Goal: Task Accomplishment & Management: Manage account settings

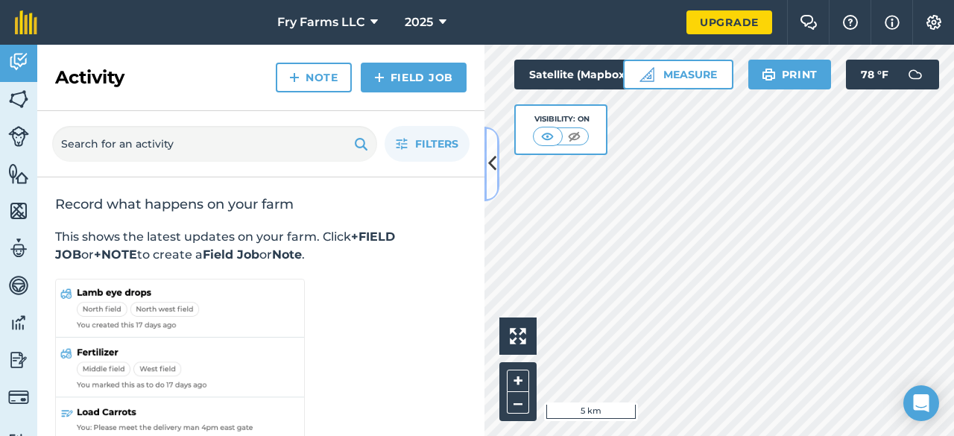
click at [490, 160] on icon at bounding box center [492, 164] width 8 height 26
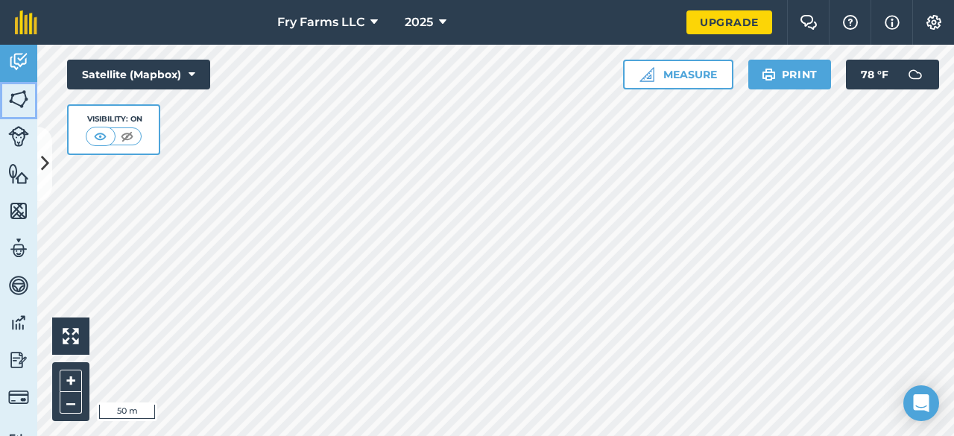
click at [31, 102] on link "Fields" at bounding box center [18, 100] width 37 height 37
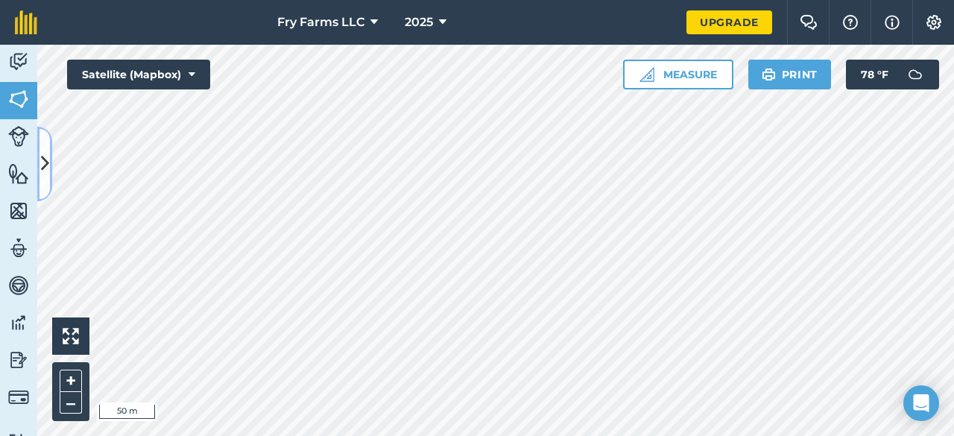
click at [51, 159] on button at bounding box center [44, 164] width 15 height 75
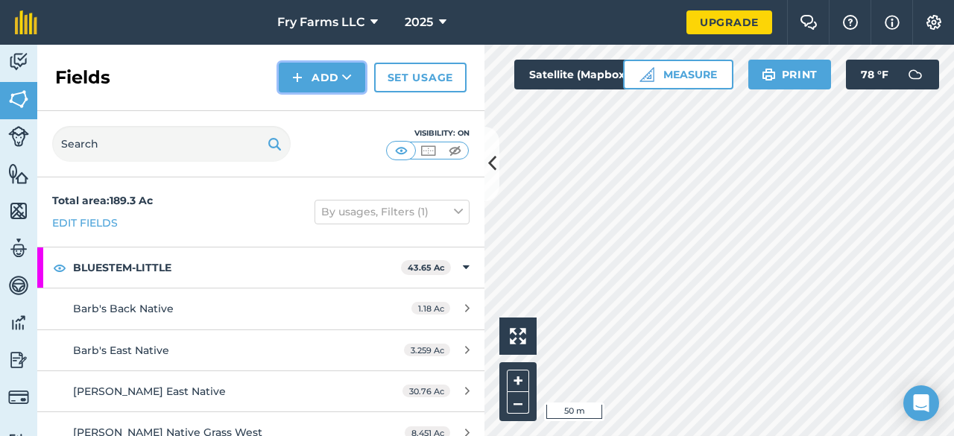
click at [332, 86] on button "Add" at bounding box center [322, 78] width 86 height 30
click at [315, 105] on link "Draw" at bounding box center [322, 111] width 82 height 33
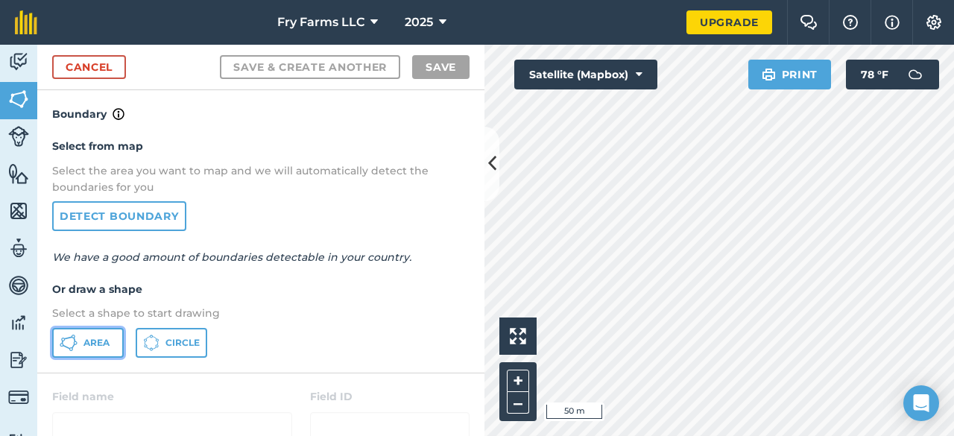
click at [98, 344] on span "Area" at bounding box center [97, 343] width 26 height 12
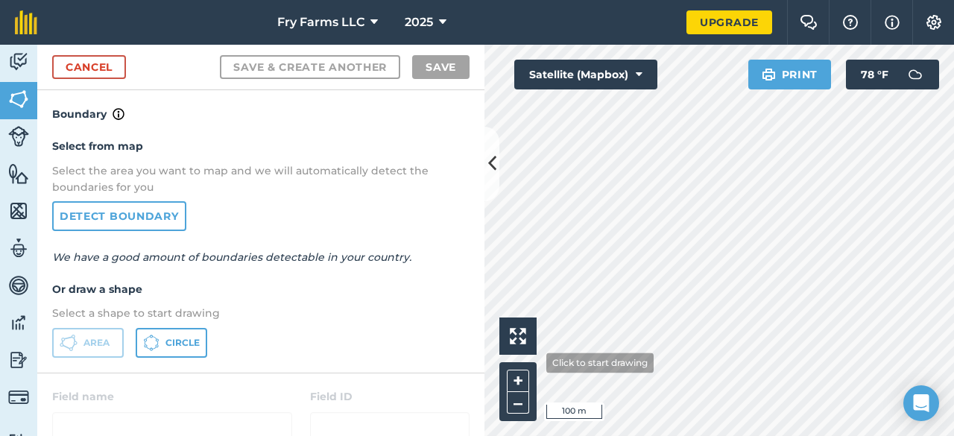
click at [535, 363] on div "+ –" at bounding box center [518, 391] width 37 height 59
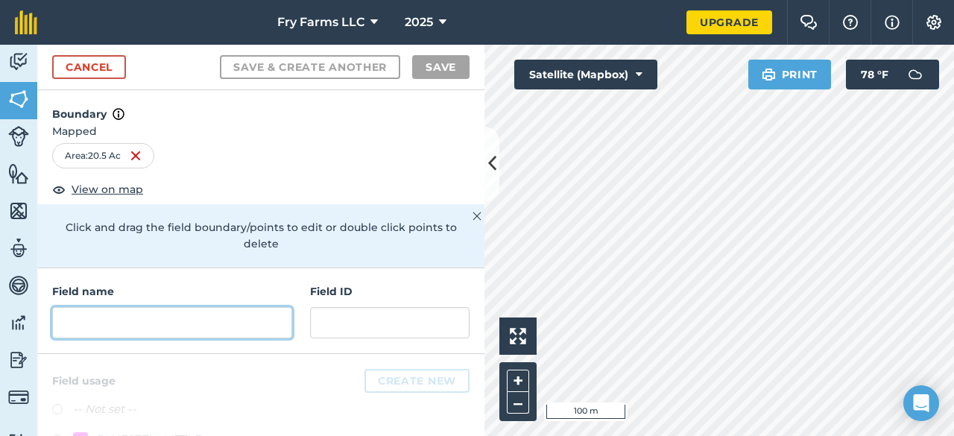
click at [232, 314] on input "text" at bounding box center [172, 322] width 240 height 31
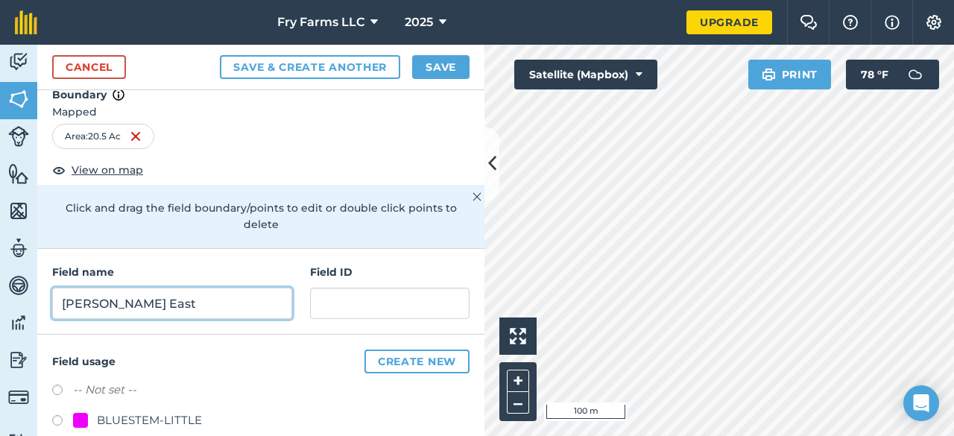
scroll to position [94, 0]
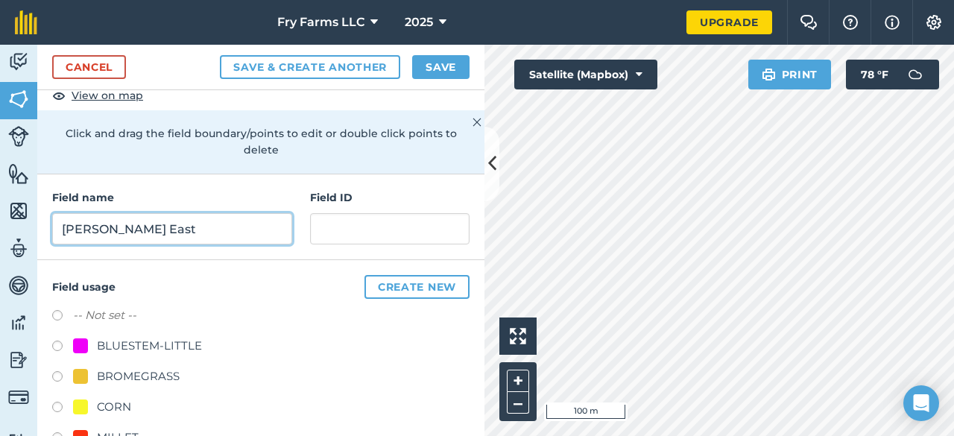
type input "[PERSON_NAME] East"
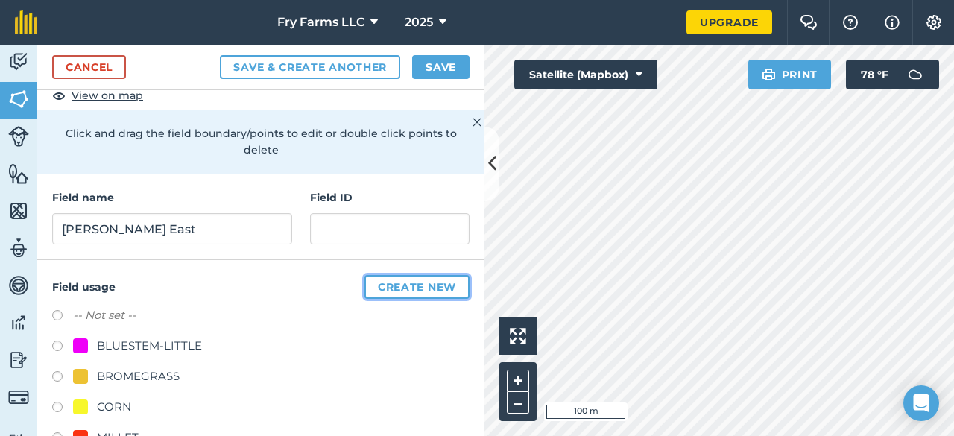
click at [380, 283] on button "Create new" at bounding box center [417, 287] width 105 height 24
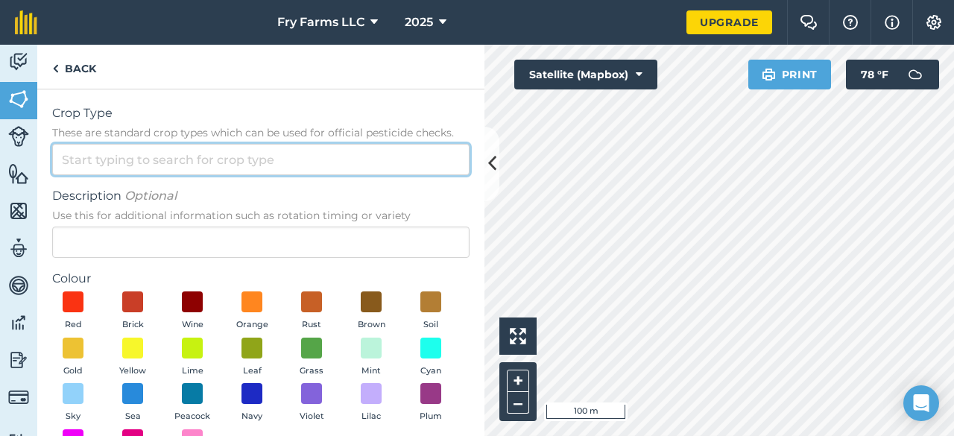
click at [106, 150] on input "Crop Type These are standard crop types which can be used for official pesticid…" at bounding box center [261, 159] width 418 height 31
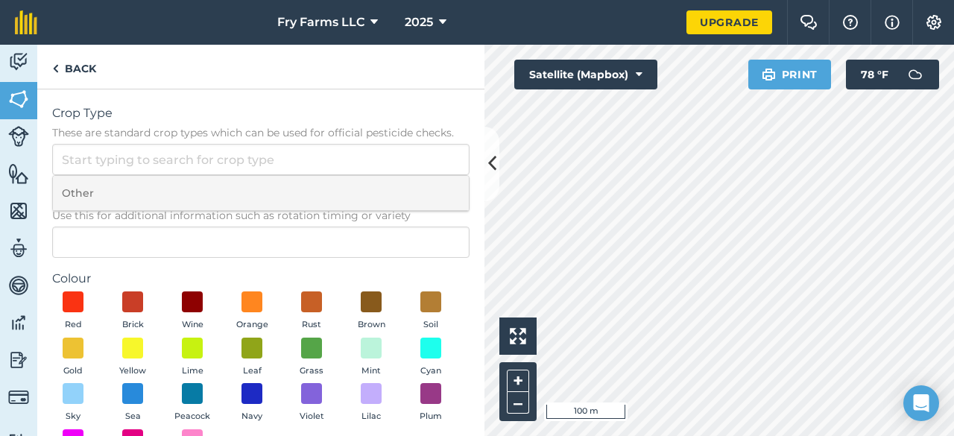
click at [110, 189] on li "Other" at bounding box center [261, 193] width 416 height 35
type input "Other"
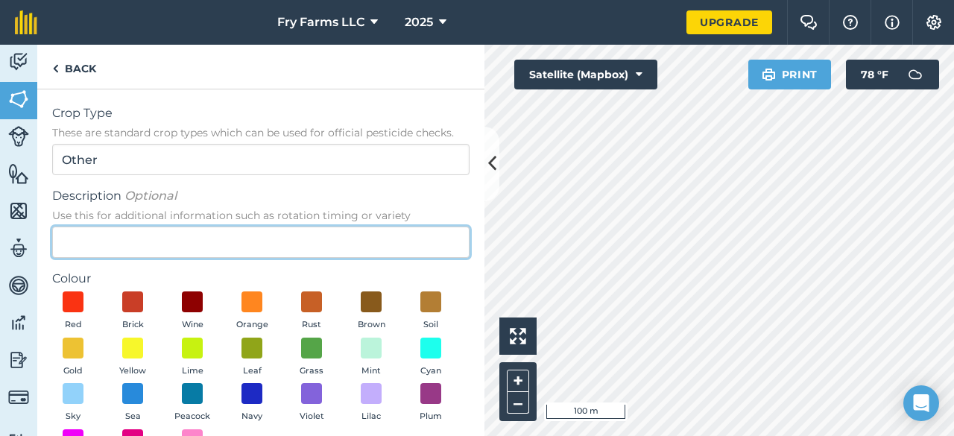
click at [119, 254] on input "Description Optional Use this for additional information such as rotation timin…" at bounding box center [261, 242] width 418 height 31
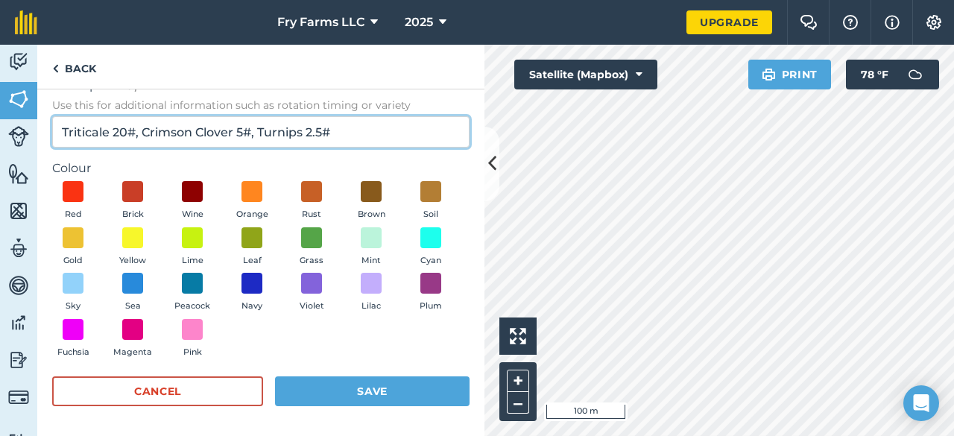
scroll to position [110, 0]
type input "Triticale 20#, Crimson Clover 5#, Turnips 2.5#"
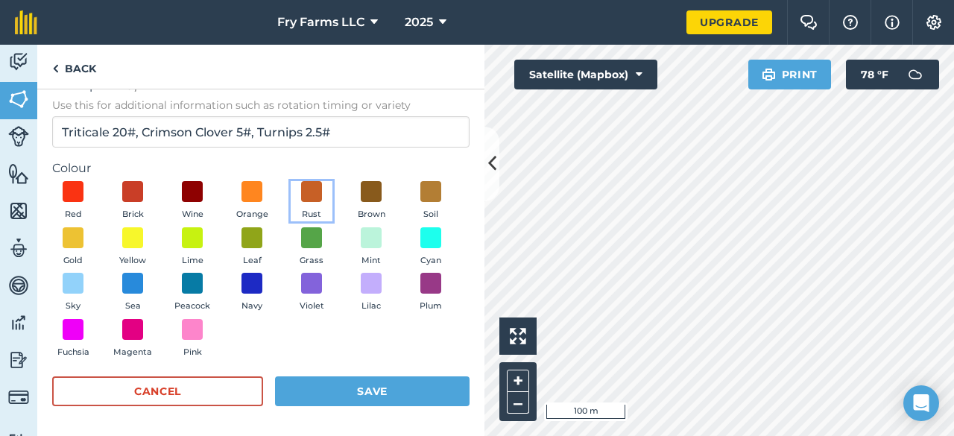
click at [324, 184] on button "Rust" at bounding box center [312, 201] width 42 height 40
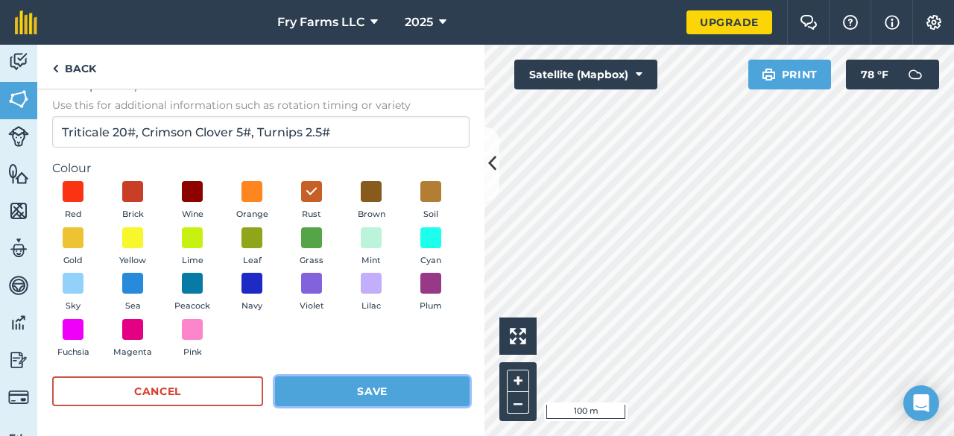
click at [364, 399] on button "Save" at bounding box center [372, 392] width 195 height 30
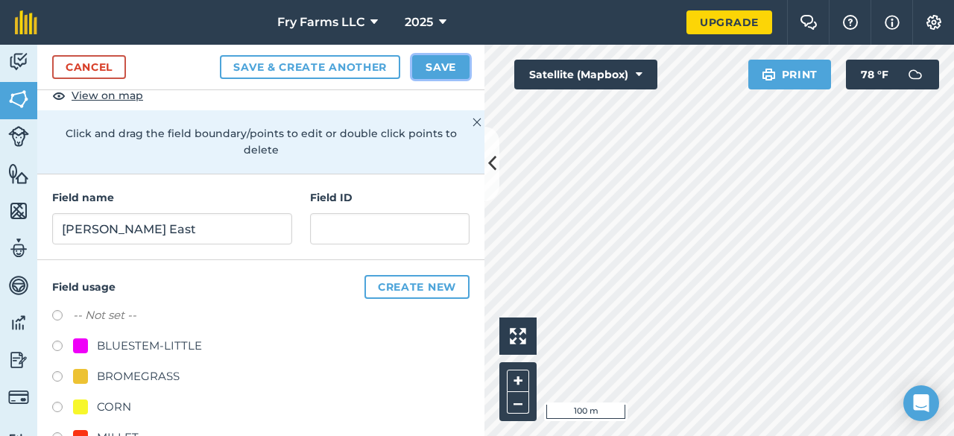
click at [443, 68] on button "Save" at bounding box center [440, 67] width 57 height 24
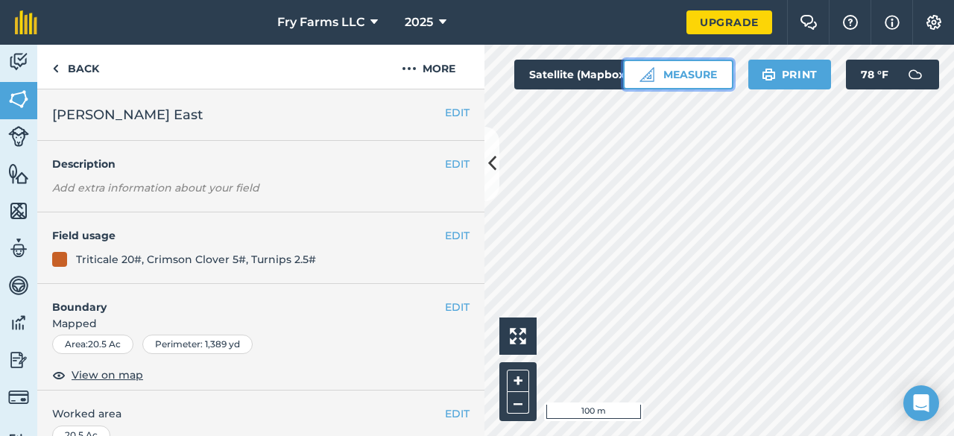
click at [668, 75] on button "Measure" at bounding box center [678, 75] width 110 height 30
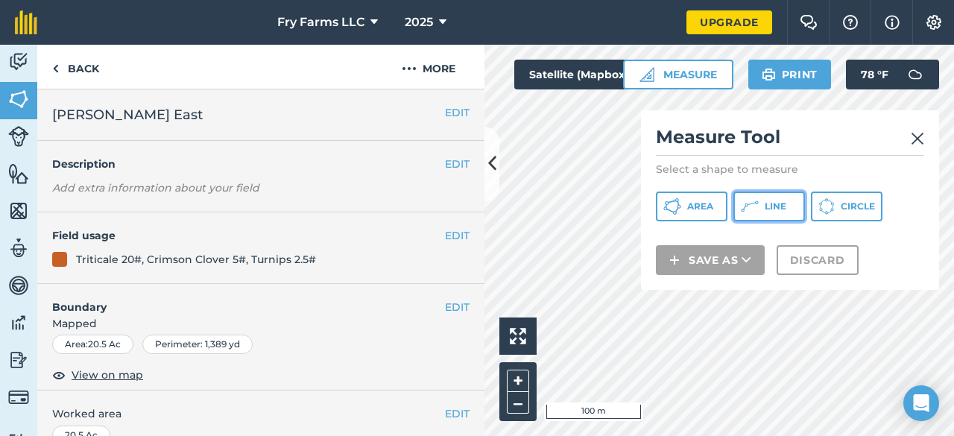
click at [784, 204] on span "Line" at bounding box center [776, 207] width 22 height 12
click at [920, 143] on img at bounding box center [917, 139] width 13 height 18
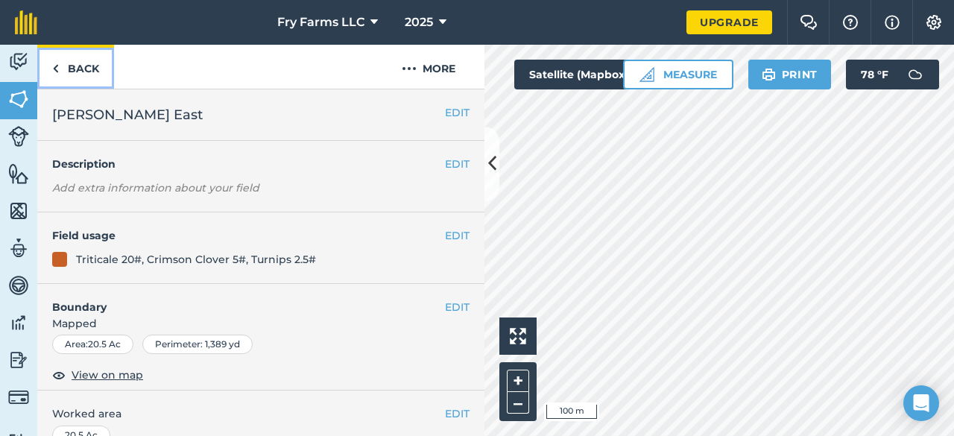
click at [84, 65] on link "Back" at bounding box center [75, 67] width 77 height 44
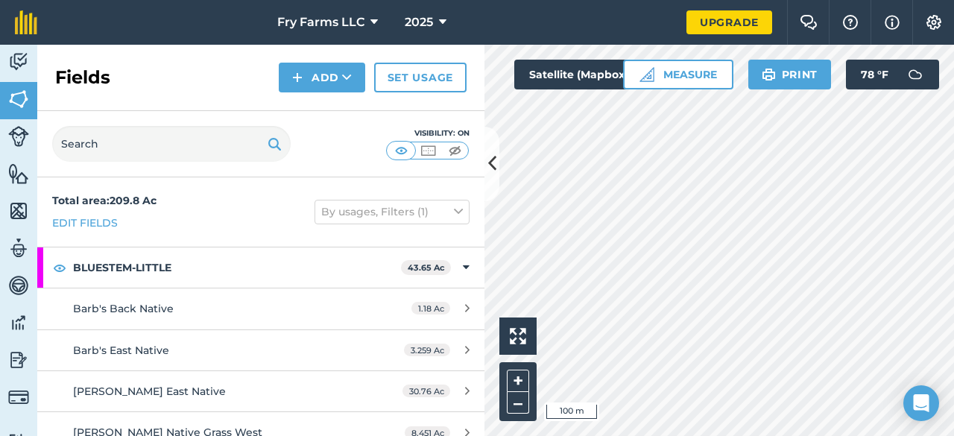
scroll to position [75, 0]
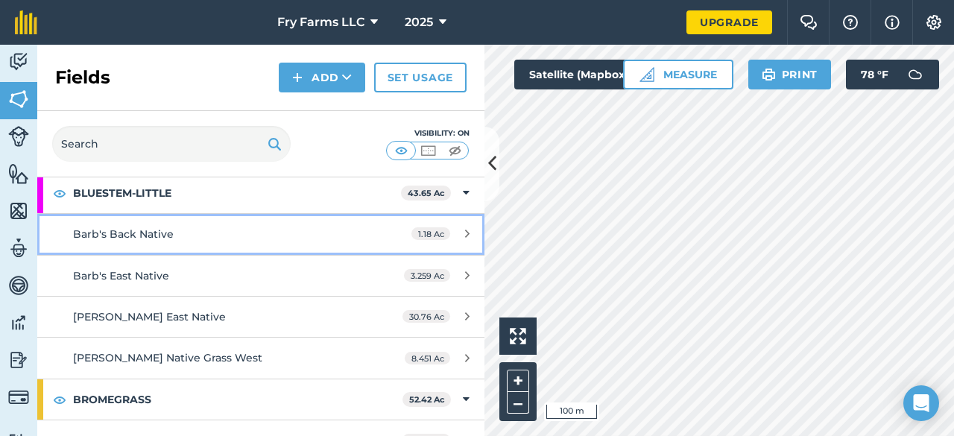
click at [447, 231] on div "1.18 Ac" at bounding box center [441, 234] width 88 height 12
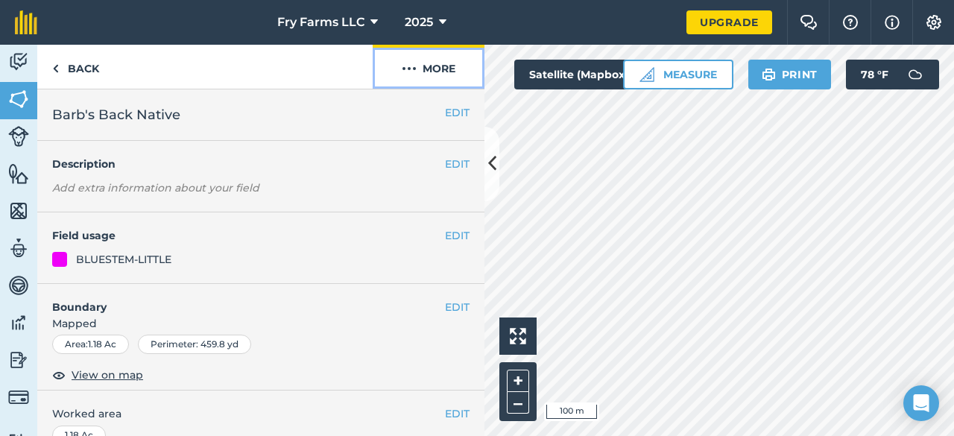
click at [433, 72] on button "More" at bounding box center [429, 67] width 112 height 44
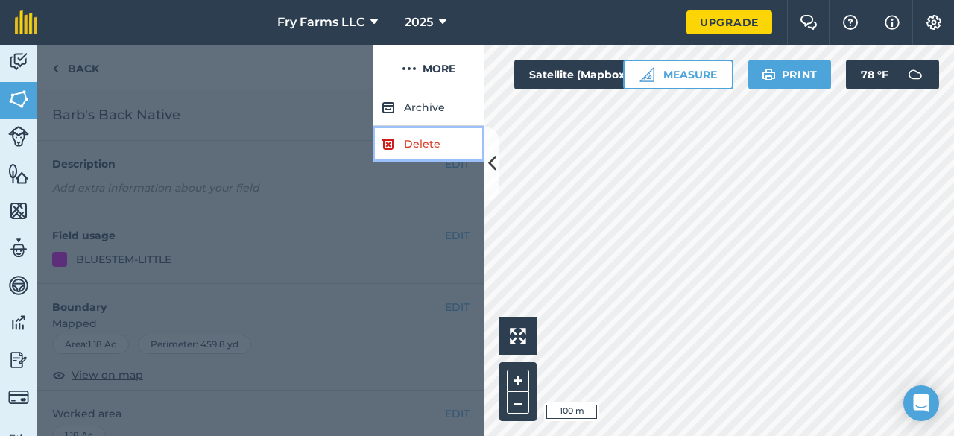
click at [418, 146] on link "Delete" at bounding box center [429, 144] width 112 height 37
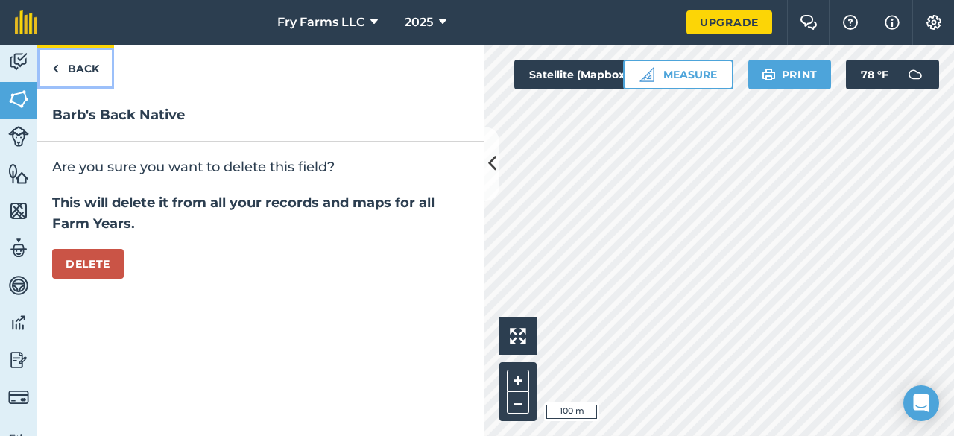
click at [95, 60] on link "Back" at bounding box center [75, 67] width 77 height 44
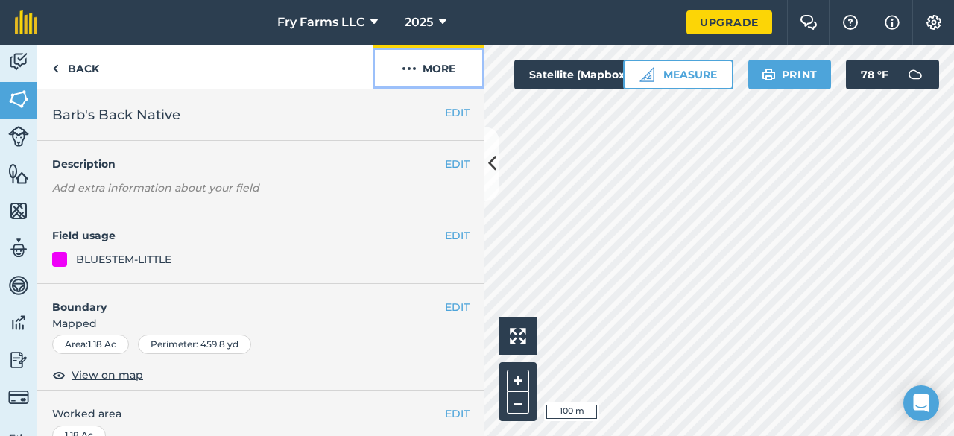
click at [423, 68] on button "More" at bounding box center [429, 67] width 112 height 44
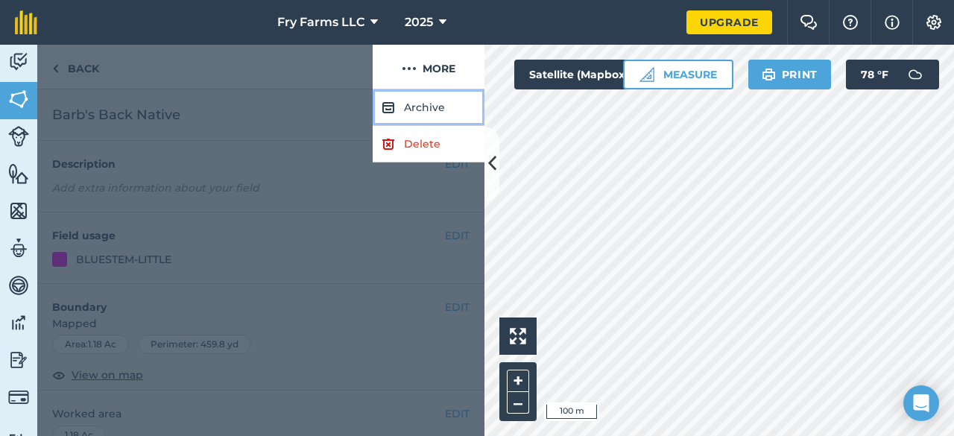
click at [427, 95] on button "Archive" at bounding box center [429, 107] width 112 height 37
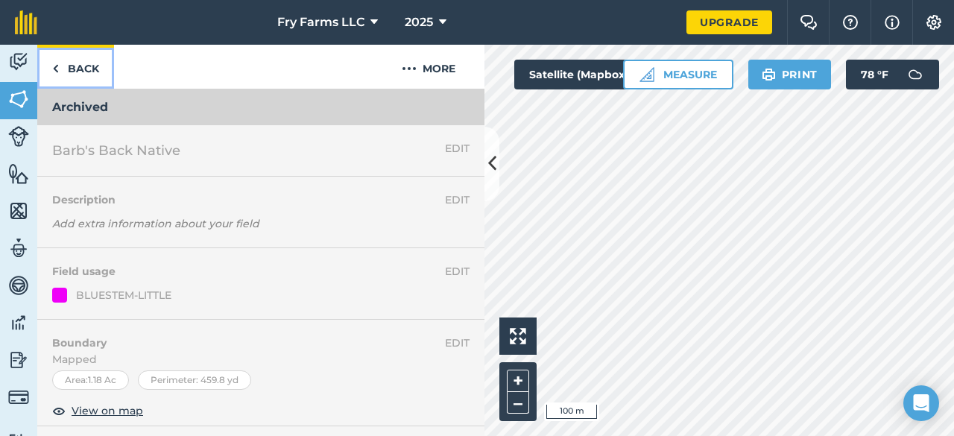
click at [85, 69] on link "Back" at bounding box center [75, 67] width 77 height 44
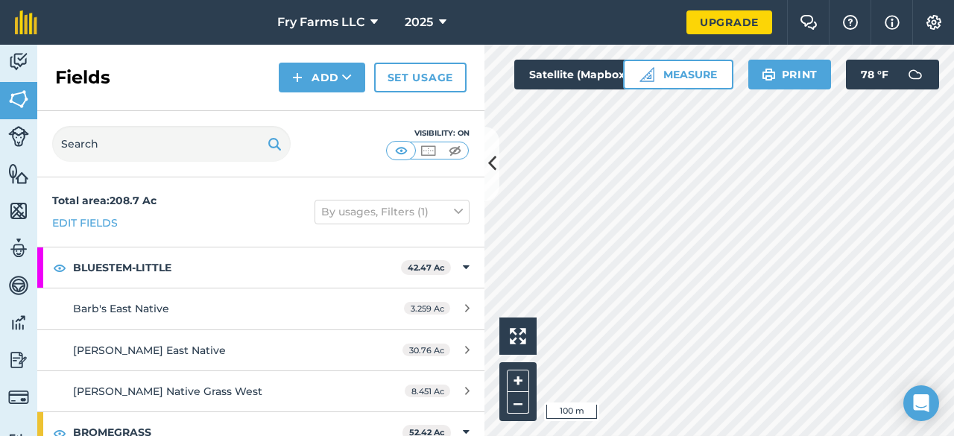
scroll to position [75, 0]
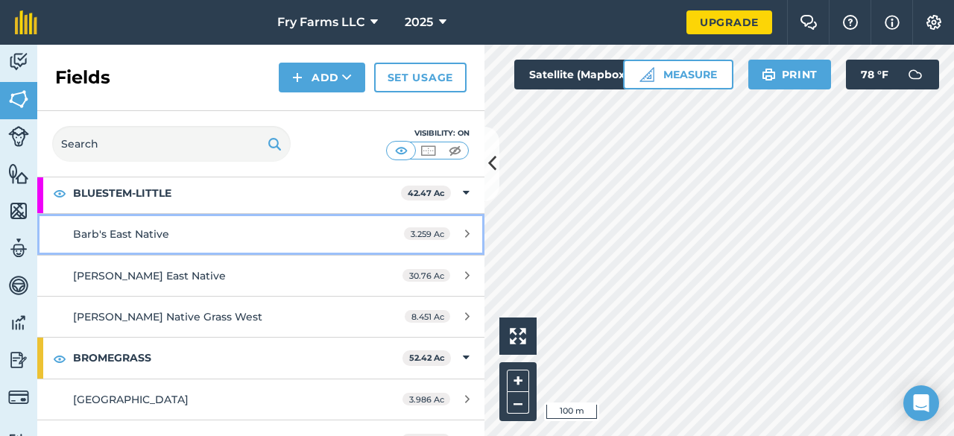
click at [449, 233] on div "3.259 Ac" at bounding box center [436, 234] width 95 height 12
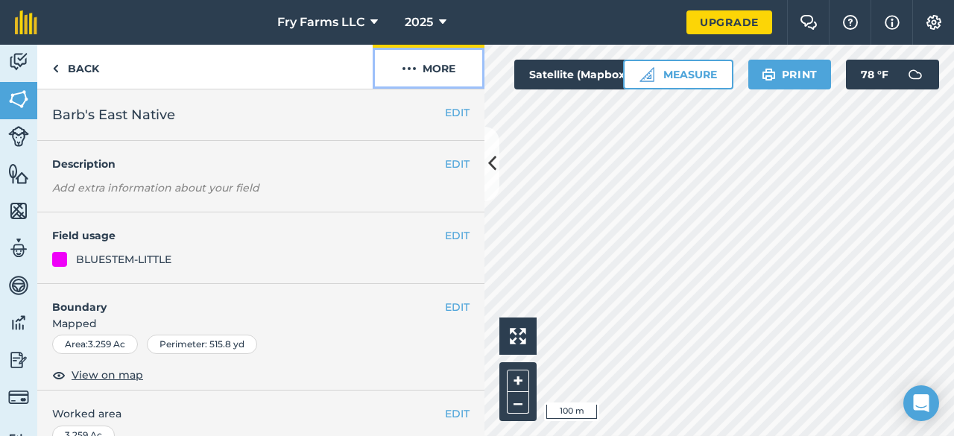
click at [410, 71] on img at bounding box center [409, 69] width 15 height 18
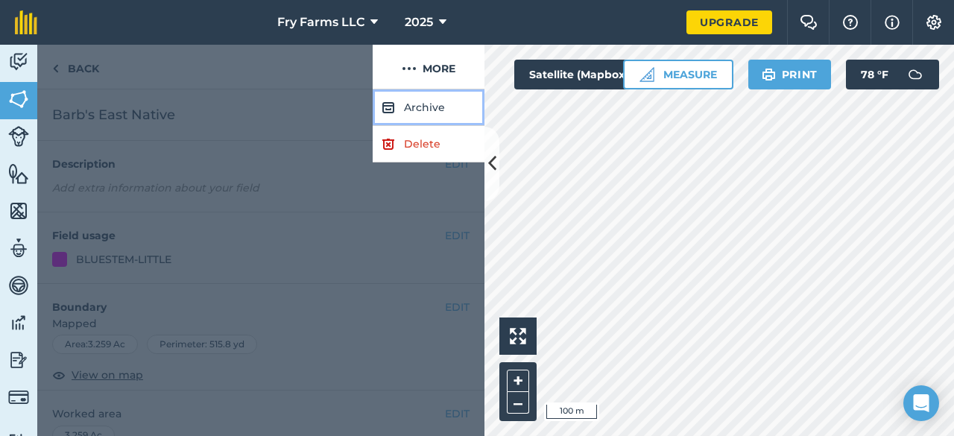
click at [414, 109] on button "Archive" at bounding box center [429, 107] width 112 height 37
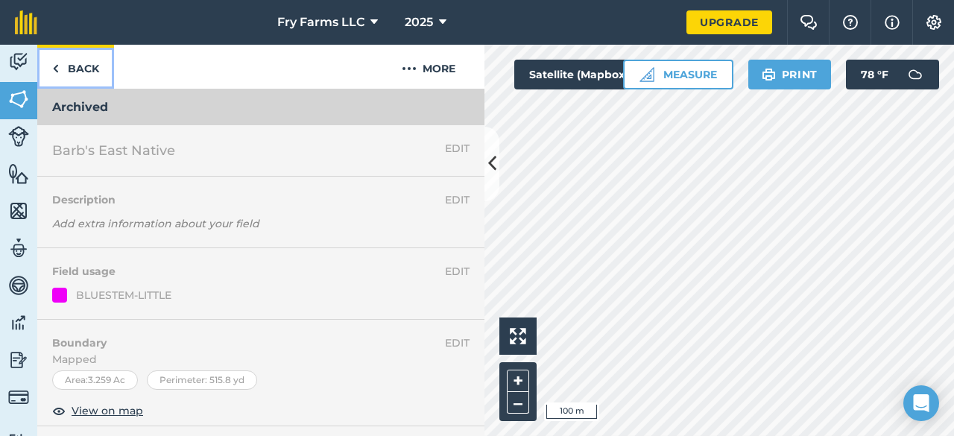
click at [78, 71] on link "Back" at bounding box center [75, 67] width 77 height 44
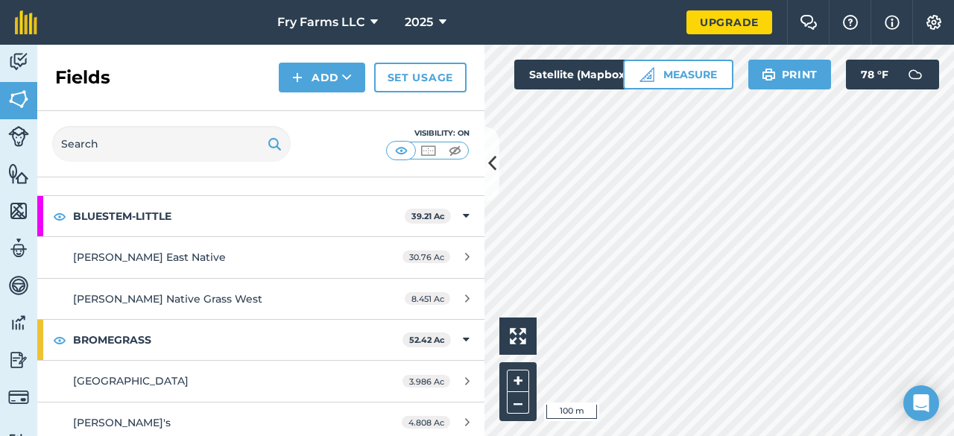
scroll to position [75, 0]
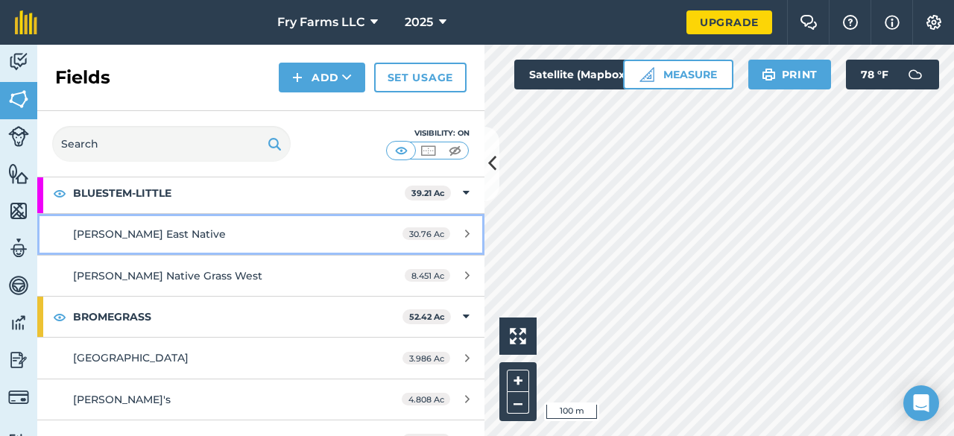
click at [423, 233] on span "30.76 Ac" at bounding box center [427, 233] width 48 height 13
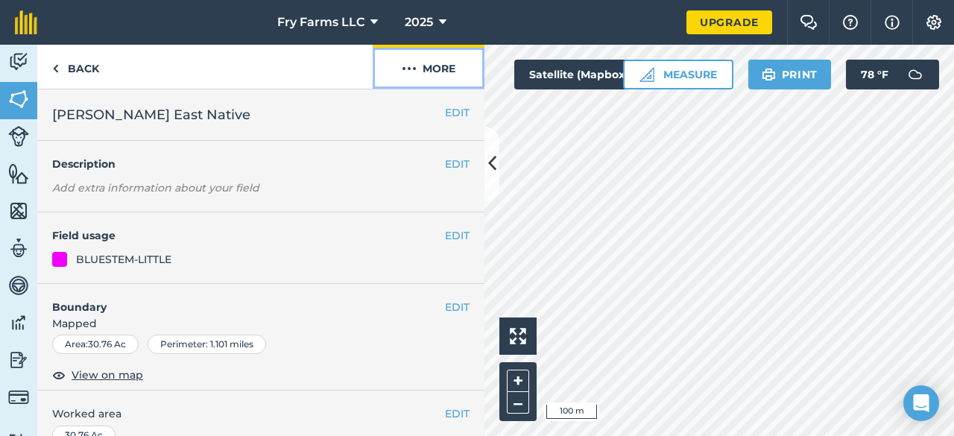
click at [421, 76] on button "More" at bounding box center [429, 67] width 112 height 44
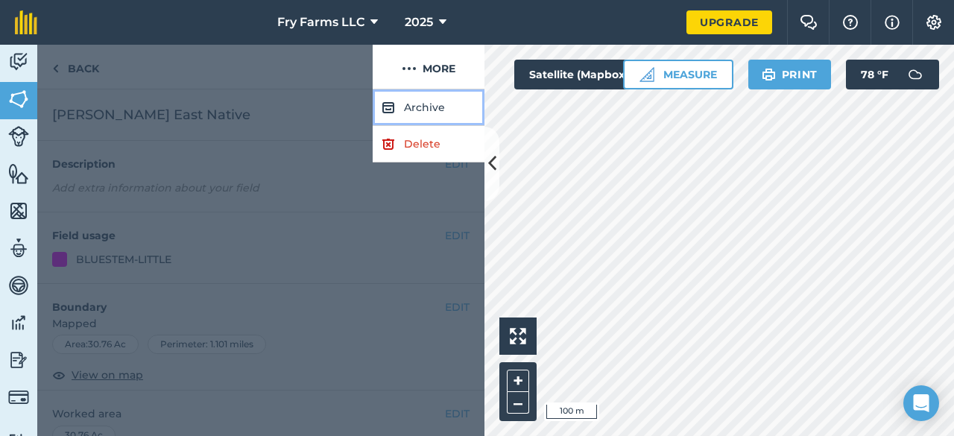
click at [424, 104] on button "Archive" at bounding box center [429, 107] width 112 height 37
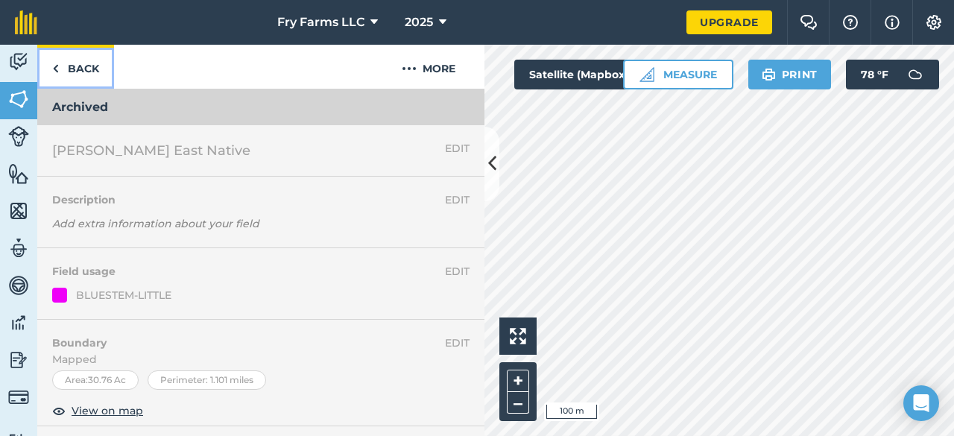
click at [88, 63] on link "Back" at bounding box center [75, 67] width 77 height 44
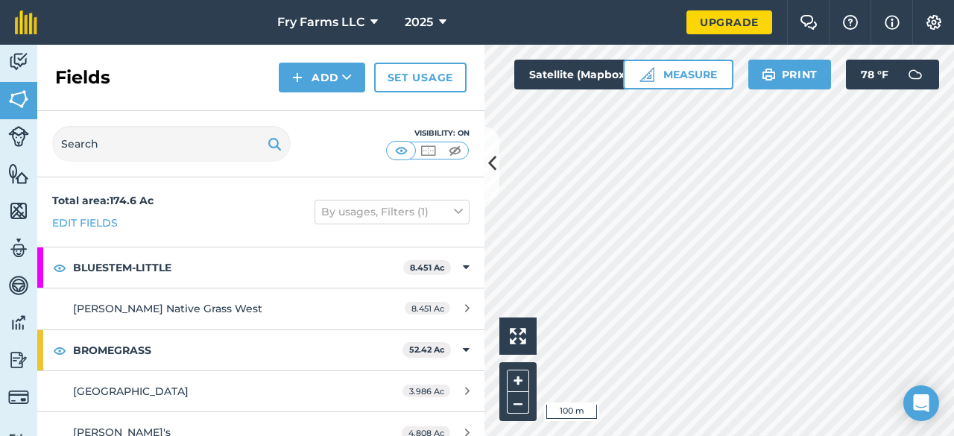
scroll to position [75, 0]
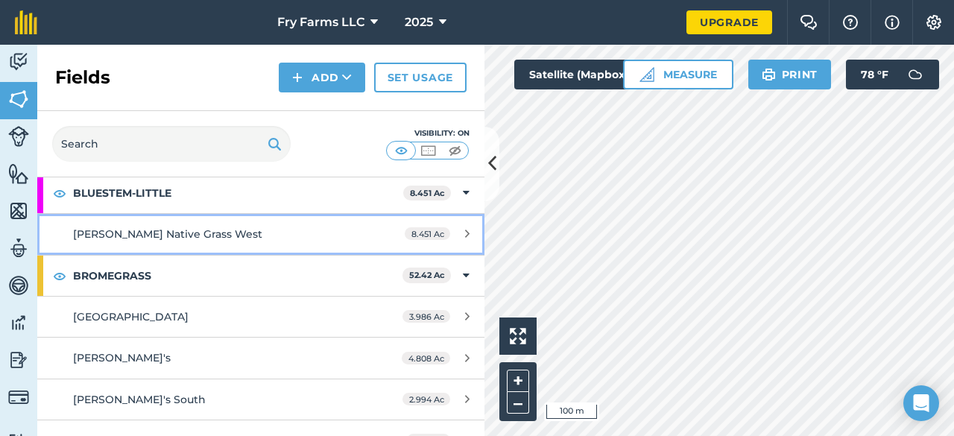
click at [325, 232] on div "[PERSON_NAME] Native Grass West" at bounding box center [213, 234] width 280 height 16
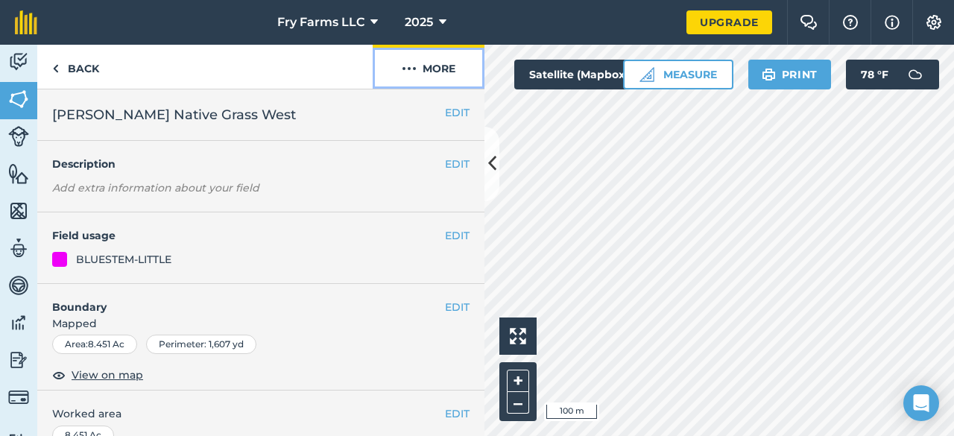
click at [426, 72] on button "More" at bounding box center [429, 67] width 112 height 44
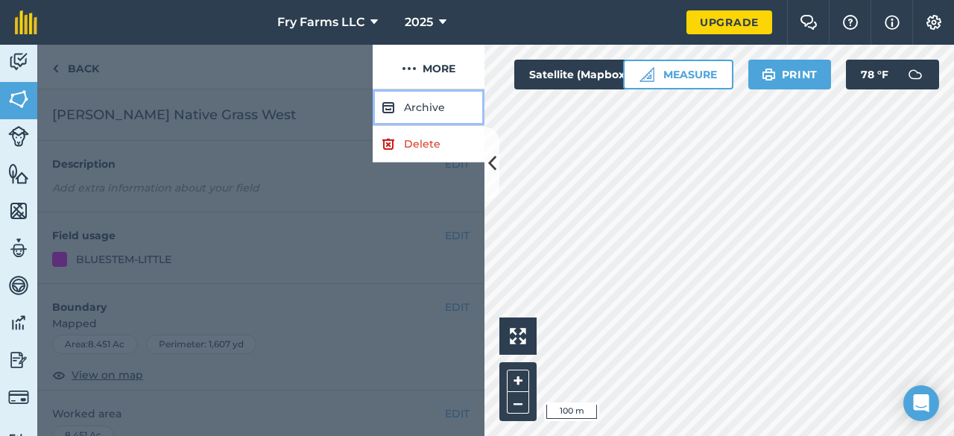
click at [400, 101] on button "Archive" at bounding box center [429, 107] width 112 height 37
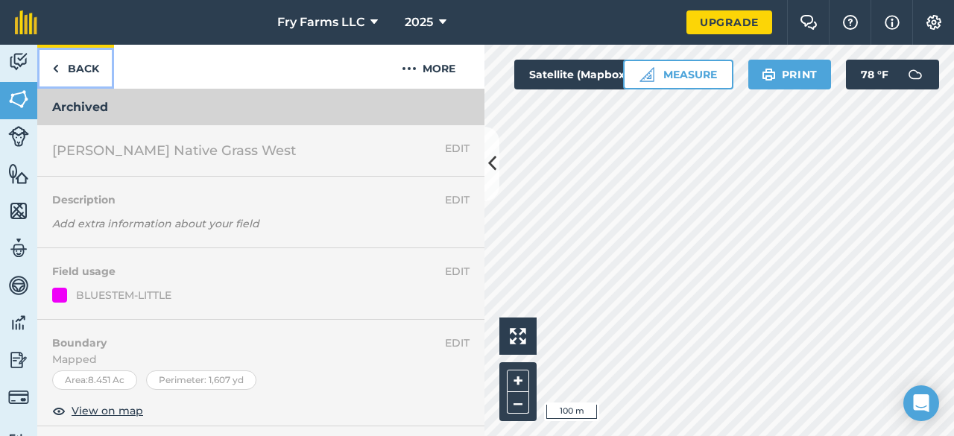
click at [92, 63] on link "Back" at bounding box center [75, 67] width 77 height 44
